Goal: Task Accomplishment & Management: Manage account settings

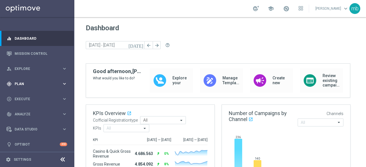
click at [64, 83] on icon "keyboard_arrow_right" at bounding box center [64, 83] width 5 height 5
click at [27, 112] on span "Templates" at bounding box center [35, 112] width 41 height 3
click at [28, 122] on link "Optimail" at bounding box center [39, 121] width 42 height 5
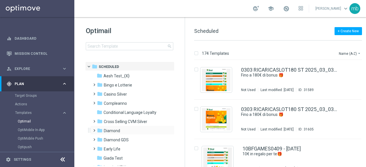
click at [94, 129] on span at bounding box center [93, 128] width 3 height 2
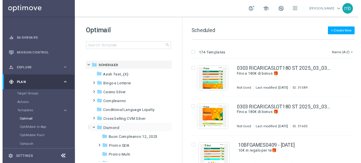
scroll to position [29, 0]
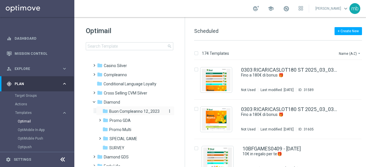
click at [126, 112] on span "Buon Compleanno 12_2023" at bounding box center [134, 111] width 50 height 5
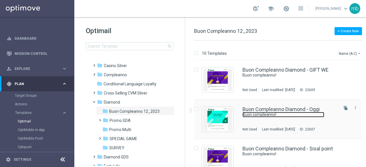
click at [271, 113] on link "Buon compleanno!" at bounding box center [283, 114] width 82 height 5
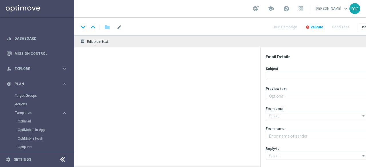
type textarea "Ti aspetta una sorpresa…"
type input "[EMAIL_ADDRESS][DOMAIN_NAME]"
type textarea "Sisal"
type input "[EMAIL_ADDRESS][DOMAIN_NAME]"
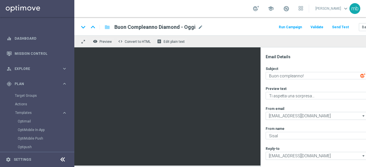
click at [291, 25] on button "Run Campaign" at bounding box center [290, 27] width 25 height 8
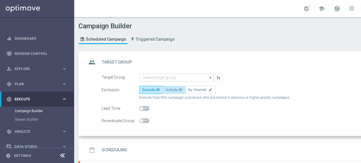
click at [174, 88] on span "Include All" at bounding box center [174, 90] width 17 height 4
click at [170, 89] on input "Include All" at bounding box center [168, 91] width 4 height 4
radio input "true"
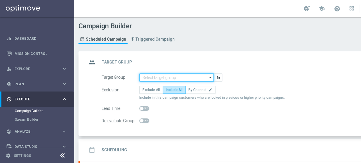
click at [177, 77] on input at bounding box center [176, 77] width 75 height 8
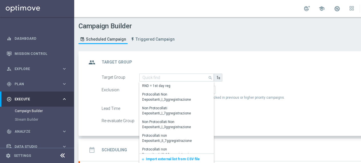
click at [216, 79] on icon "button" at bounding box center [218, 77] width 4 height 4
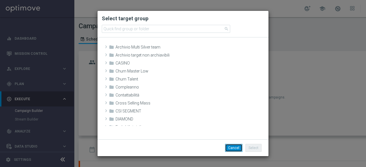
click at [239, 146] on button "Cancel" at bounding box center [233, 148] width 17 height 8
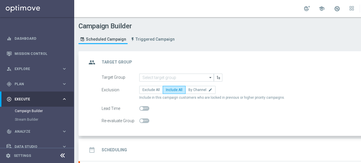
click at [209, 77] on icon "arrow_drop_down" at bounding box center [211, 77] width 6 height 7
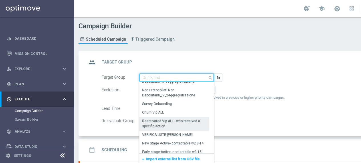
scroll to position [143, 0]
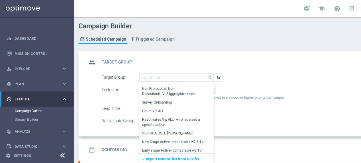
click at [170, 159] on span "Import external list from CSV file" at bounding box center [173, 159] width 54 height 4
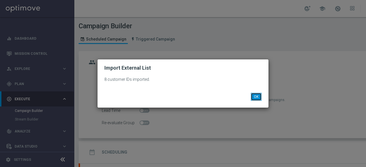
click at [257, 97] on button "OK" at bounding box center [255, 97] width 11 height 8
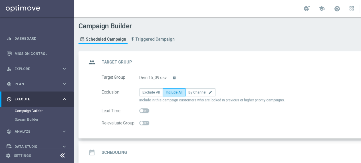
scroll to position [57, 0]
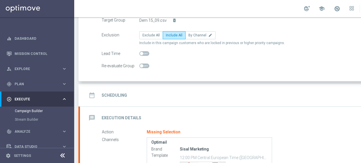
click at [114, 94] on h2 "Scheduling" at bounding box center [114, 95] width 25 height 5
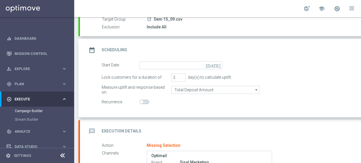
click at [218, 64] on icon "[DATE]" at bounding box center [214, 64] width 17 height 6
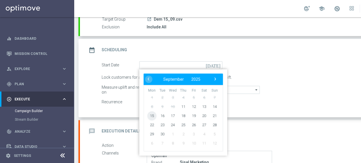
click at [150, 115] on span "15" at bounding box center [151, 115] width 9 height 9
type input "[DATE]"
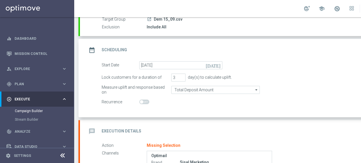
scroll to position [86, 0]
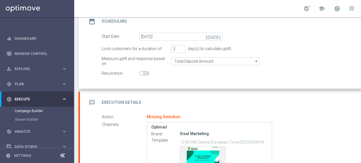
click at [114, 100] on h2 "Execution Details" at bounding box center [122, 102] width 40 height 5
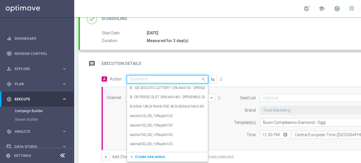
click at [203, 79] on span at bounding box center [204, 78] width 7 height 7
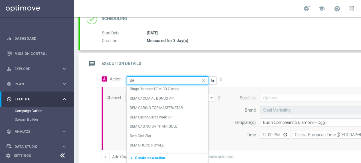
type input "d"
type input "complea"
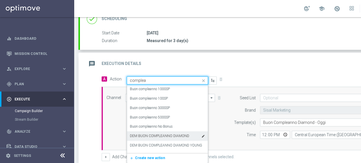
click at [164, 134] on label "DEM BUON COMPLEANNO DIAMOND" at bounding box center [159, 135] width 59 height 5
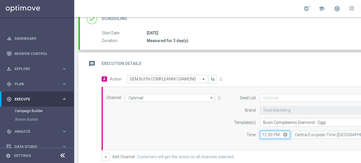
click at [284, 134] on input "12:00" at bounding box center [275, 135] width 30 height 8
click at [224, 128] on div "Channel Optimail Optimail arrow_drop_down Drag here to set row groups Drag here…" at bounding box center [251, 118] width 299 height 49
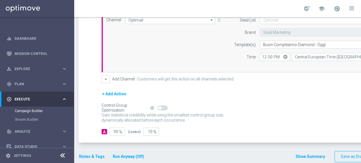
scroll to position [168, 0]
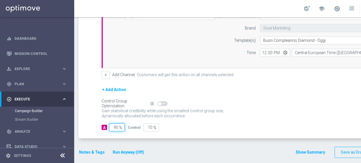
drag, startPoint x: 118, startPoint y: 125, endPoint x: 107, endPoint y: 125, distance: 10.6
click at [107, 125] on div "A 90 %" at bounding box center [113, 127] width 22 height 8
type input "1"
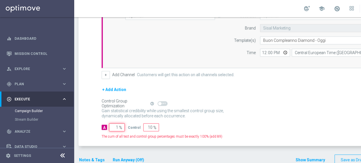
type input "99"
type input "10"
type input "90"
type input "100"
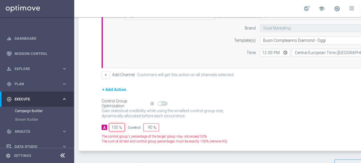
type input "0"
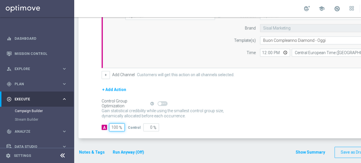
scroll to position [4, 0]
type input "100"
click at [87, 149] on button "Notes & Tags" at bounding box center [92, 152] width 27 height 7
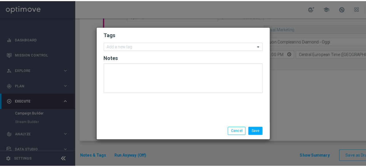
scroll to position [0, 0]
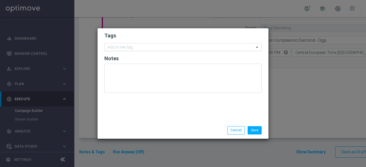
click at [131, 47] on input "text" at bounding box center [180, 47] width 147 height 5
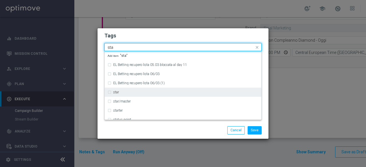
click at [118, 93] on label "star" at bounding box center [116, 92] width 6 height 3
type input "sta"
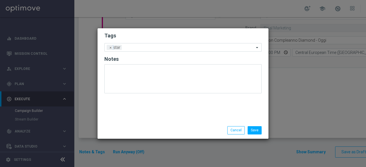
click at [135, 128] on div "Save Cancel" at bounding box center [183, 130] width 166 height 8
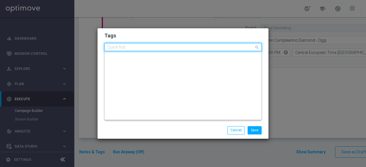
click at [144, 49] on input "text" at bounding box center [180, 47] width 147 height 5
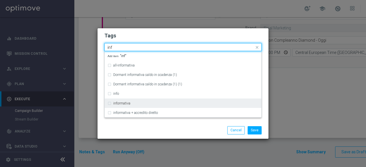
click at [118, 104] on label "informativa" at bounding box center [121, 103] width 17 height 3
type input "inf"
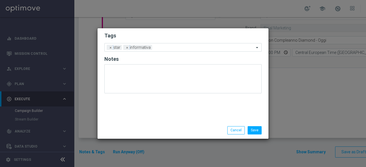
click at [128, 125] on div "Save Cancel" at bounding box center [182, 130] width 171 height 17
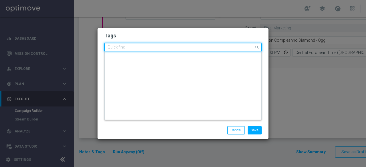
click at [163, 49] on input "text" at bounding box center [180, 47] width 147 height 5
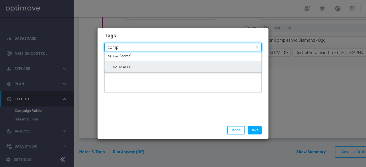
click at [150, 66] on div "compleanni" at bounding box center [185, 66] width 145 height 3
type input "comp"
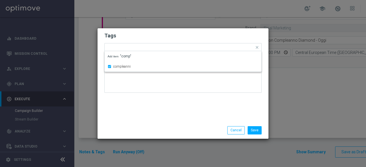
click at [151, 111] on div "Tags Quick find × star × informativa × compleanni compleanni Add item "comp" No…" at bounding box center [182, 75] width 171 height 94
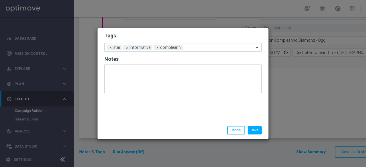
click at [194, 48] on input "text" at bounding box center [219, 47] width 69 height 5
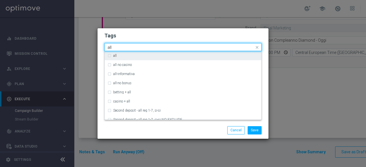
click at [136, 57] on div "all" at bounding box center [185, 55] width 145 height 3
type input "all"
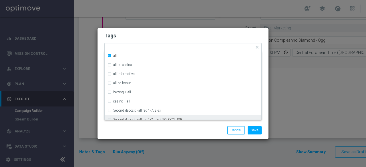
click at [145, 128] on div "Save Cancel" at bounding box center [183, 130] width 166 height 8
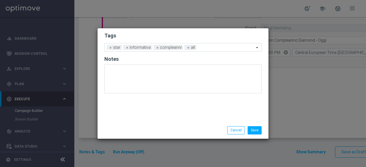
click at [212, 43] on form "Tags Add a new tag × star × informativa × compleanni × all Notes" at bounding box center [182, 64] width 157 height 67
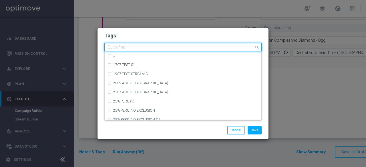
click at [212, 45] on input "text" at bounding box center [180, 47] width 147 height 5
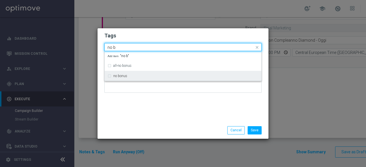
click at [130, 76] on div "no bonus" at bounding box center [185, 75] width 145 height 3
type input "no b"
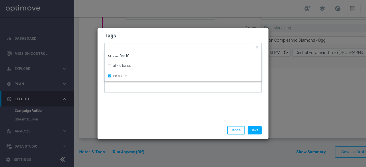
click at [148, 120] on div "Tags Quick find × star × informativa × compleanni × all × no bonus all-no bonus…" at bounding box center [182, 75] width 171 height 94
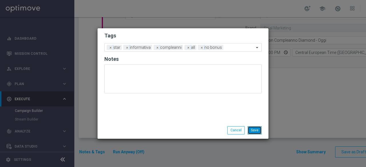
click at [257, 131] on button "Save" at bounding box center [254, 130] width 14 height 8
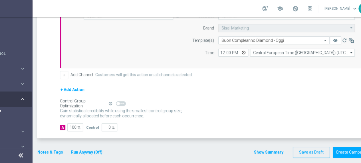
scroll to position [4, 60]
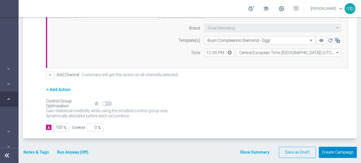
click at [344, 147] on button "Create Campaign" at bounding box center [338, 152] width 38 height 11
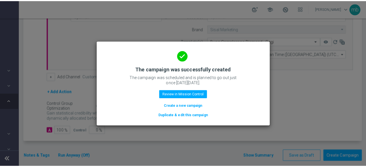
scroll to position [0, 56]
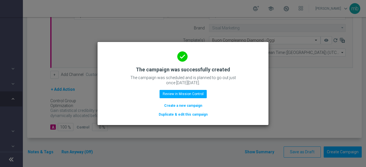
click at [346, 87] on modal-container "done The campaign was successfully created The campaign was scheduled and is pl…" at bounding box center [183, 83] width 366 height 167
click at [192, 92] on button "Review in Mission Control" at bounding box center [182, 94] width 47 height 8
